Goal: Information Seeking & Learning: Learn about a topic

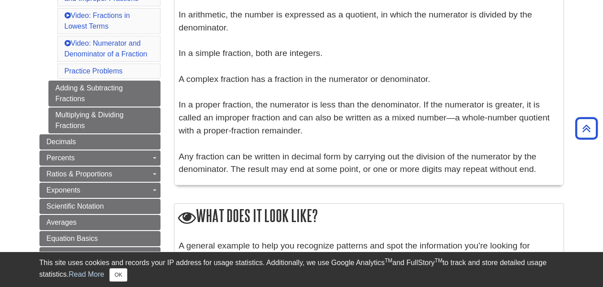
scroll to position [359, 0]
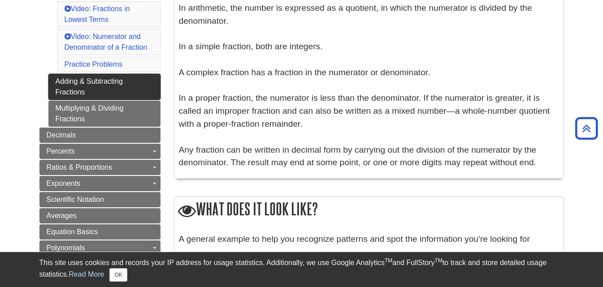
click at [91, 88] on link "Adding & Subtracting Fractions" at bounding box center [104, 87] width 112 height 26
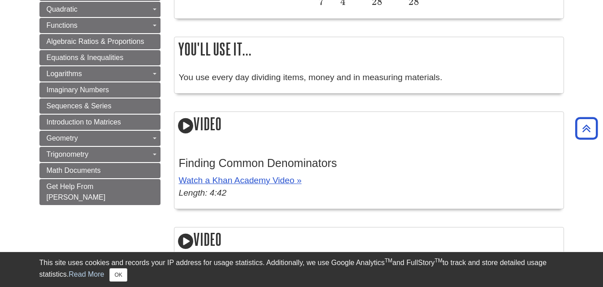
scroll to position [628, 0]
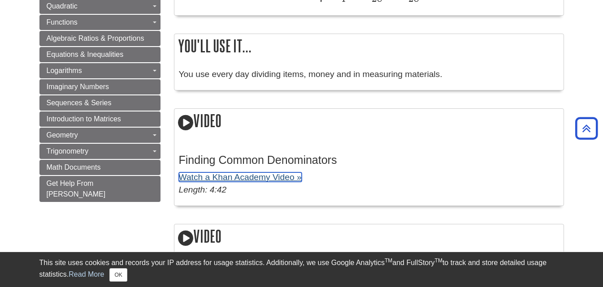
click at [228, 179] on link "Watch a Khan Academy Video »" at bounding box center [240, 177] width 123 height 9
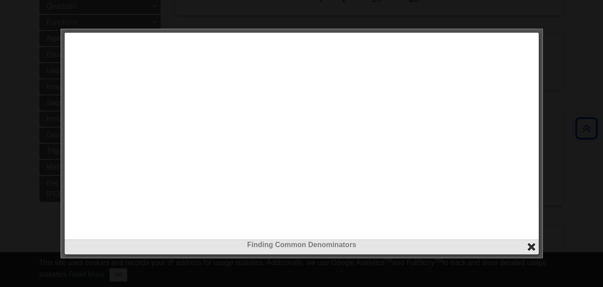
click at [532, 247] on button "close" at bounding box center [531, 247] width 10 height 10
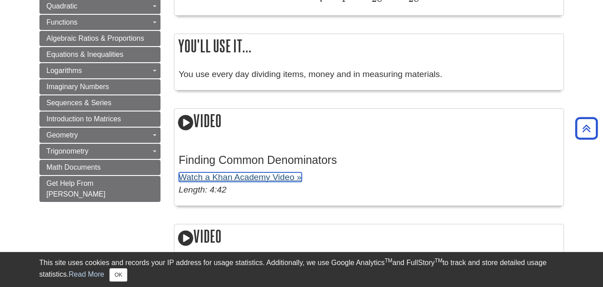
click at [208, 178] on link "Watch a Khan Academy Video »" at bounding box center [240, 177] width 123 height 9
